Goal: Task Accomplishment & Management: Complete application form

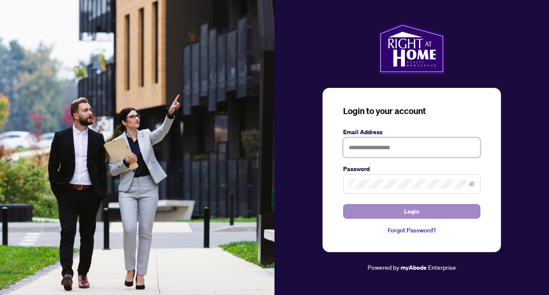
type input "**********"
click at [420, 214] on button "Login" at bounding box center [411, 211] width 137 height 15
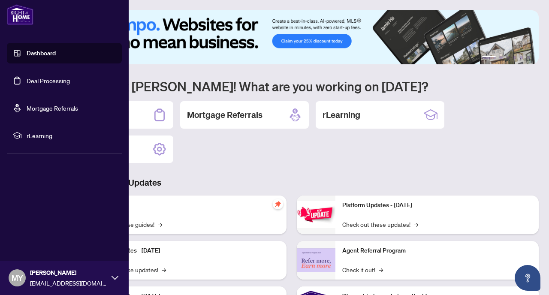
click at [41, 55] on link "Dashboard" at bounding box center [41, 53] width 29 height 8
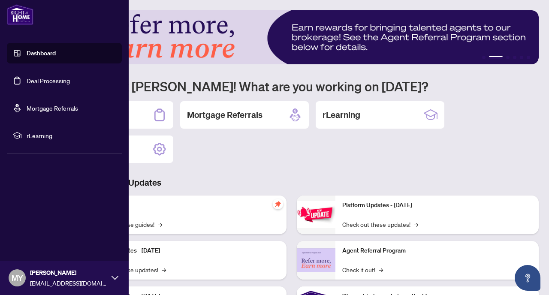
click at [40, 54] on link "Dashboard" at bounding box center [41, 53] width 29 height 8
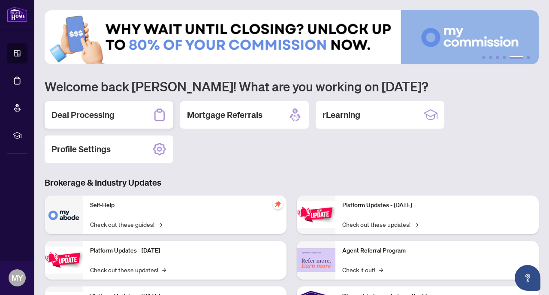
click at [82, 117] on h2 "Deal Processing" at bounding box center [82, 115] width 63 height 12
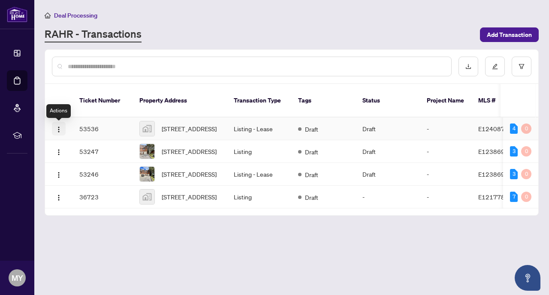
click at [57, 132] on img "button" at bounding box center [58, 129] width 7 height 7
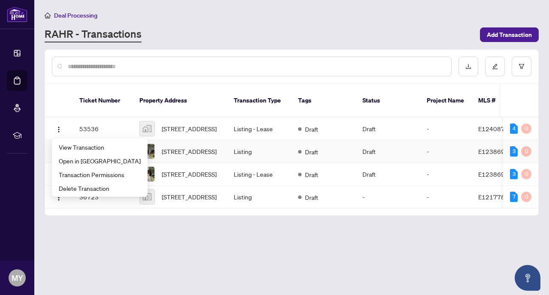
click at [433, 152] on td "-" at bounding box center [445, 151] width 51 height 23
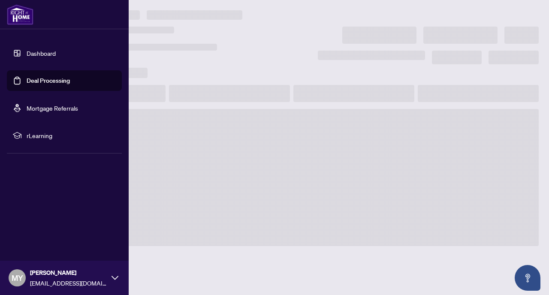
click at [42, 51] on link "Dashboard" at bounding box center [41, 53] width 29 height 8
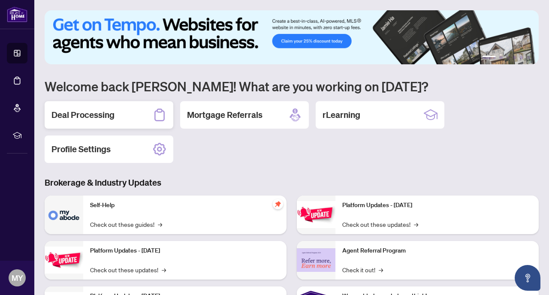
click at [95, 113] on h2 "Deal Processing" at bounding box center [82, 115] width 63 height 12
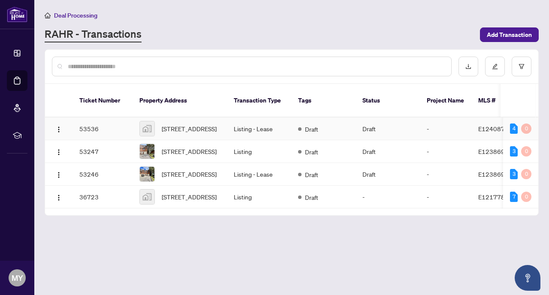
click at [245, 129] on td "Listing - Lease" at bounding box center [259, 128] width 64 height 23
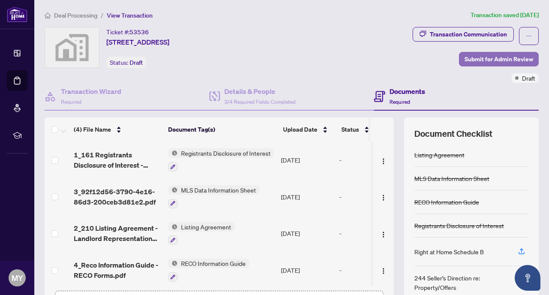
click at [506, 65] on span "Submit for Admin Review" at bounding box center [498, 59] width 69 height 14
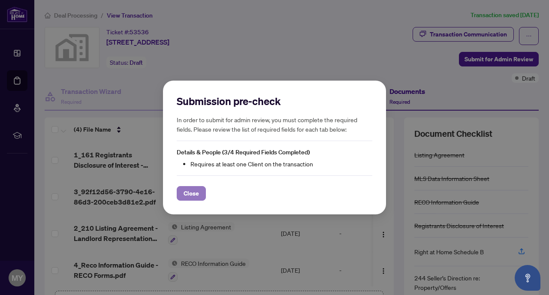
click at [191, 195] on span "Close" at bounding box center [190, 193] width 15 height 14
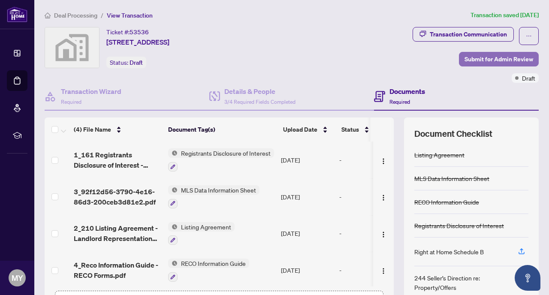
click at [495, 64] on span "Submit for Admin Review" at bounding box center [498, 59] width 69 height 14
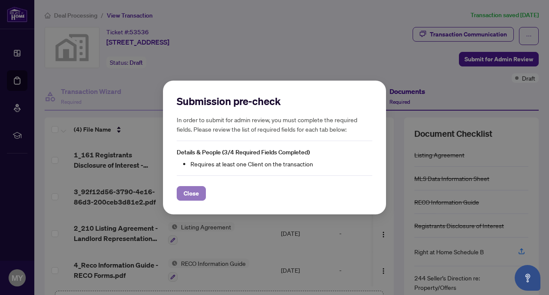
click at [191, 192] on span "Close" at bounding box center [190, 193] width 15 height 14
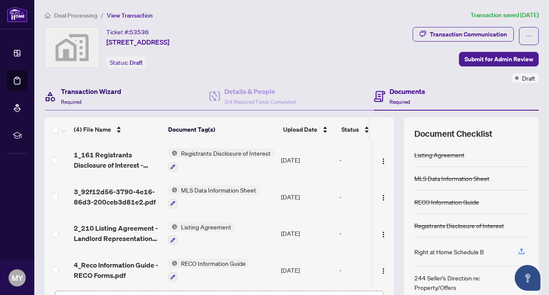
click at [108, 90] on h4 "Transaction Wizard" at bounding box center [91, 91] width 60 height 10
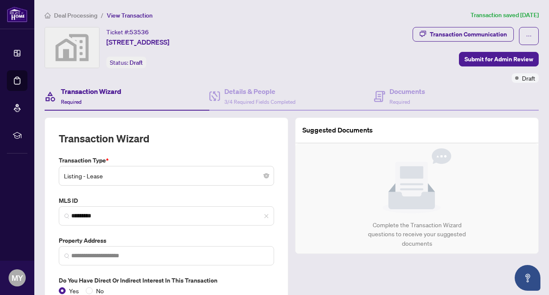
type input "**********"
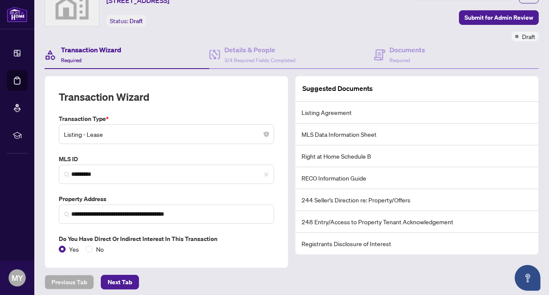
scroll to position [45, 0]
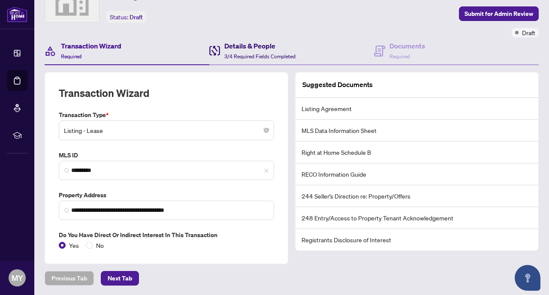
click at [241, 50] on h4 "Details & People" at bounding box center [259, 46] width 71 height 10
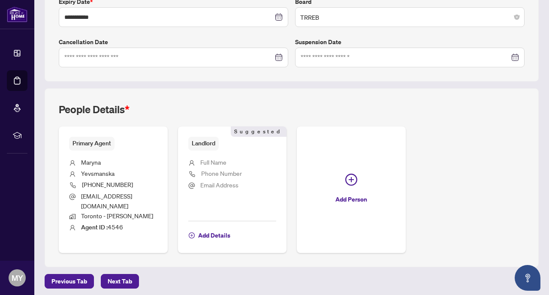
scroll to position [240, 0]
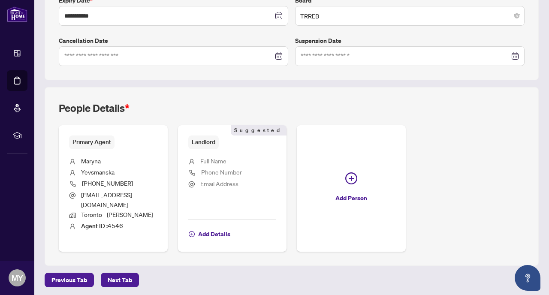
click at [225, 162] on span "Full Name" at bounding box center [213, 161] width 26 height 8
click at [273, 131] on span "Suggested" at bounding box center [259, 130] width 56 height 10
click at [206, 231] on span "Add Details" at bounding box center [214, 234] width 32 height 14
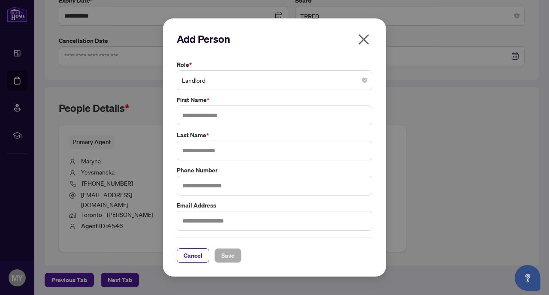
click at [220, 82] on span "Landlord" at bounding box center [274, 80] width 185 height 16
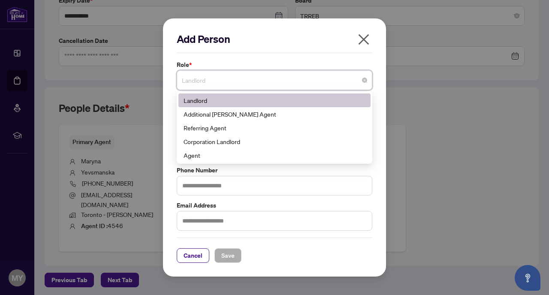
click at [220, 82] on span "Landlord" at bounding box center [274, 80] width 185 height 16
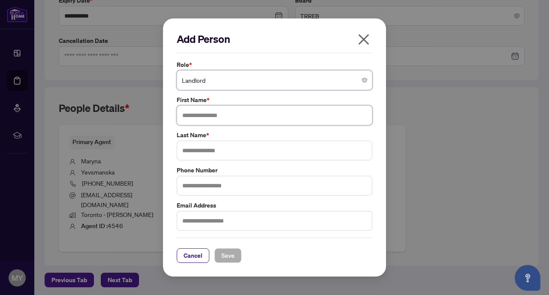
click at [216, 115] on input "text" at bounding box center [274, 115] width 195 height 20
type input "******"
click at [206, 153] on input "text" at bounding box center [274, 151] width 195 height 20
type input "**********"
click at [206, 186] on input "text" at bounding box center [274, 186] width 195 height 20
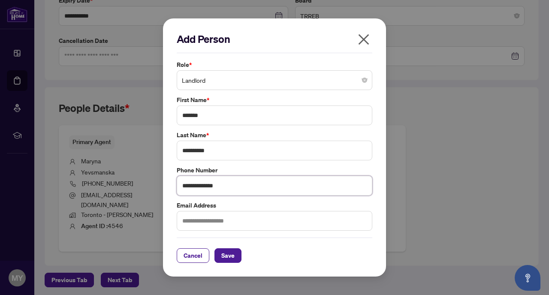
type input "**********"
click at [203, 220] on input "text" at bounding box center [274, 221] width 195 height 20
drag, startPoint x: 90, startPoint y: 205, endPoint x: 83, endPoint y: 193, distance: 13.8
click at [83, 193] on div "**********" at bounding box center [274, 147] width 549 height 295
click at [229, 257] on span "Save" at bounding box center [227, 256] width 13 height 14
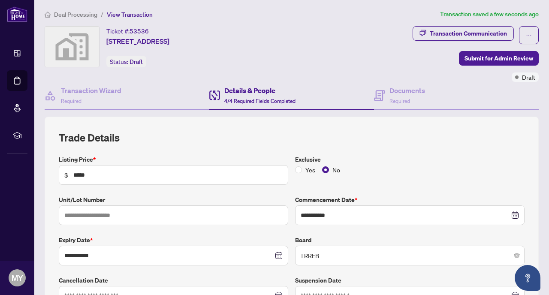
scroll to position [0, 0]
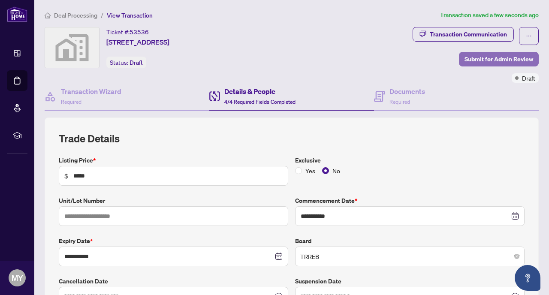
click at [507, 59] on span "Submit for Admin Review" at bounding box center [498, 59] width 69 height 14
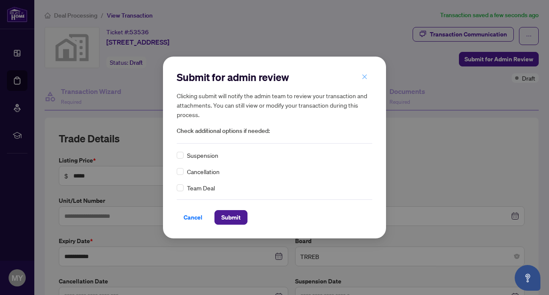
click at [365, 75] on icon "close" at bounding box center [364, 77] width 5 height 5
